Goal: Task Accomplishment & Management: Understand process/instructions

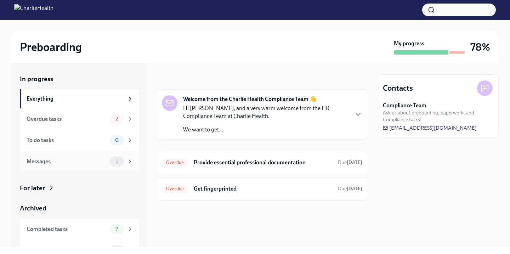
click at [115, 159] on span "1" at bounding box center [117, 161] width 11 height 5
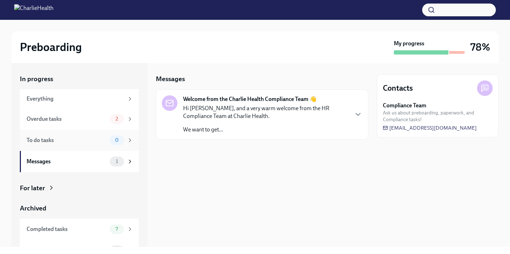
click at [101, 142] on div "To do tasks" at bounding box center [67, 140] width 80 height 8
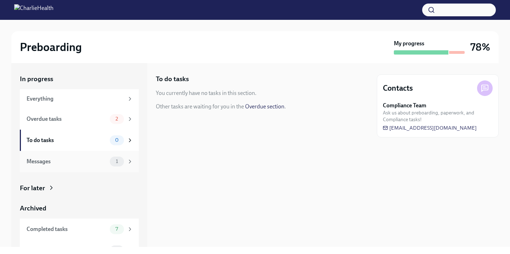
click at [109, 156] on div "Messages 1" at bounding box center [79, 161] width 119 height 21
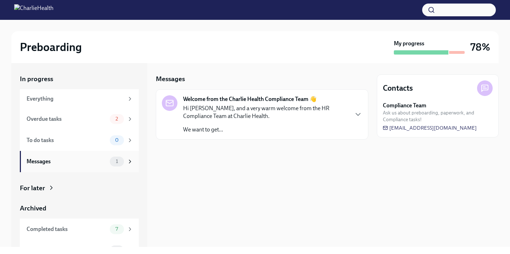
scroll to position [14, 0]
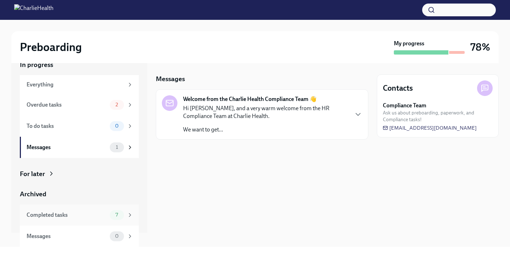
click at [93, 215] on div "Completed tasks" at bounding box center [67, 215] width 80 height 8
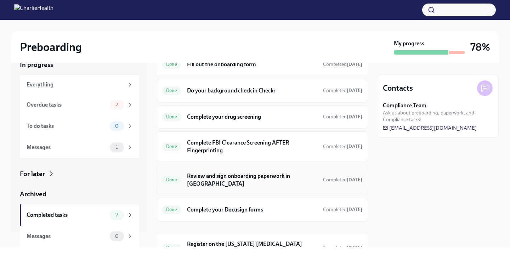
scroll to position [61, 0]
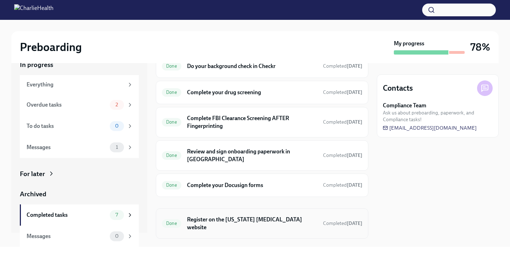
click at [233, 216] on h6 "Register on the [US_STATE] [MEDICAL_DATA] website" at bounding box center [252, 224] width 130 height 16
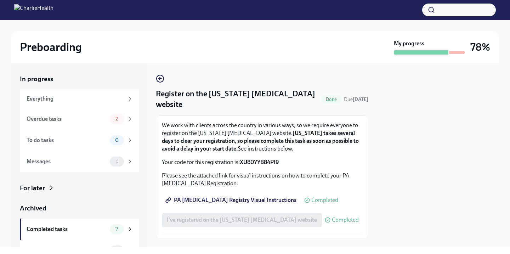
scroll to position [38, 0]
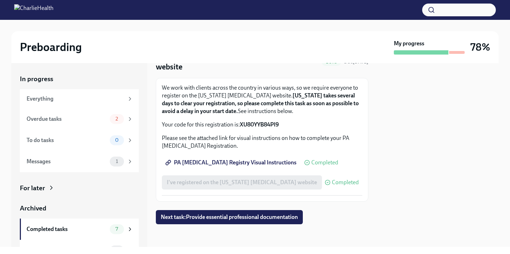
click at [226, 163] on span "PA [MEDICAL_DATA] Registry Visual Instructions" at bounding box center [232, 162] width 130 height 7
